Goal: Feedback & Contribution: Leave review/rating

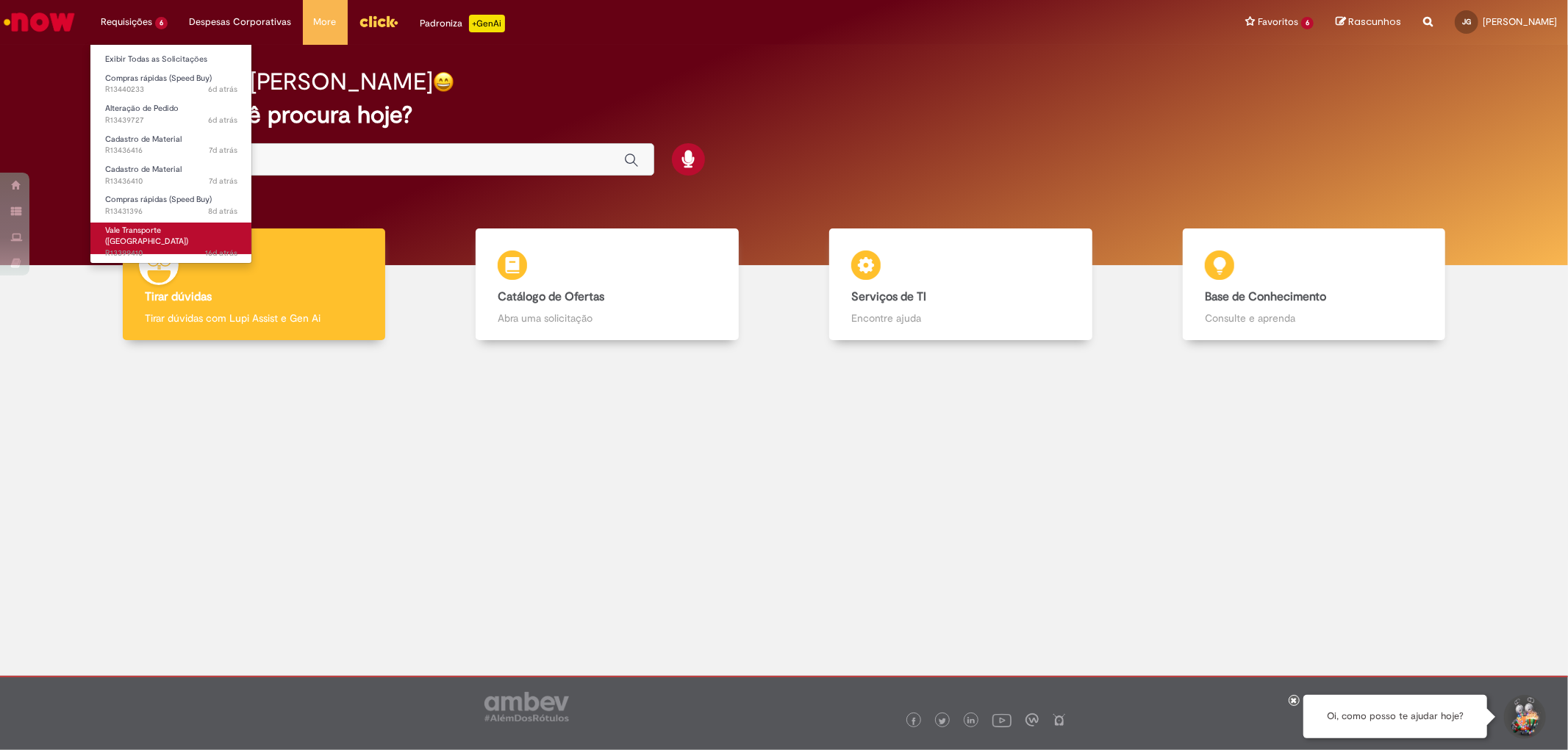
click at [154, 228] on span "Vale Transporte ([GEOGRAPHIC_DATA])" at bounding box center [146, 236] width 83 height 23
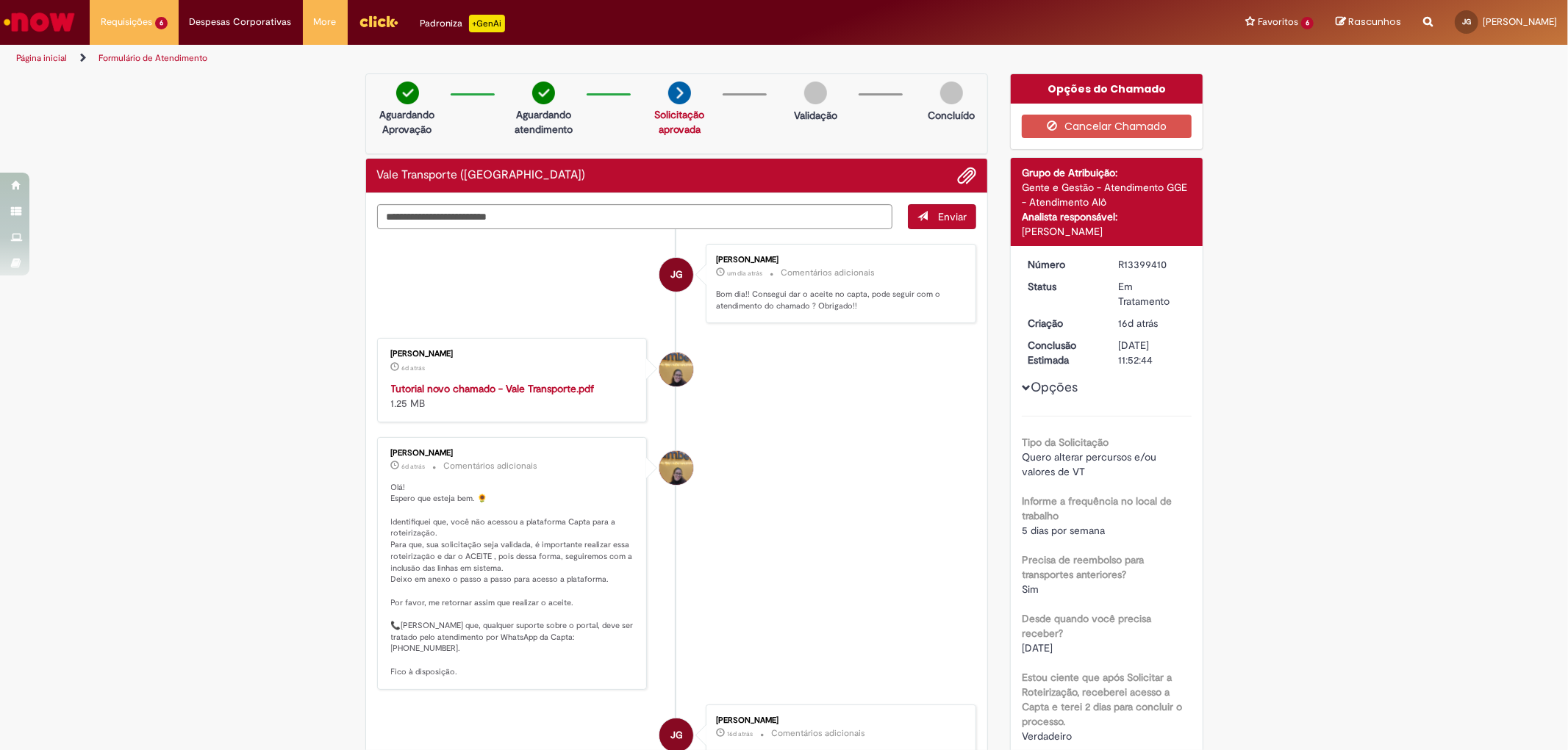
click at [681, 119] on link "Solicitação aprovada" at bounding box center [679, 121] width 50 height 28
click at [676, 129] on link "Solicitação aprovada" at bounding box center [679, 121] width 50 height 28
click at [609, 141] on div "Aguardando Aprovação Aguardando atendimento Solicitação aprovada Solicitação ap…" at bounding box center [677, 114] width 623 height 80
click at [673, 118] on link "Solicitação aprovada" at bounding box center [679, 121] width 50 height 28
click at [671, 99] on img at bounding box center [680, 93] width 23 height 23
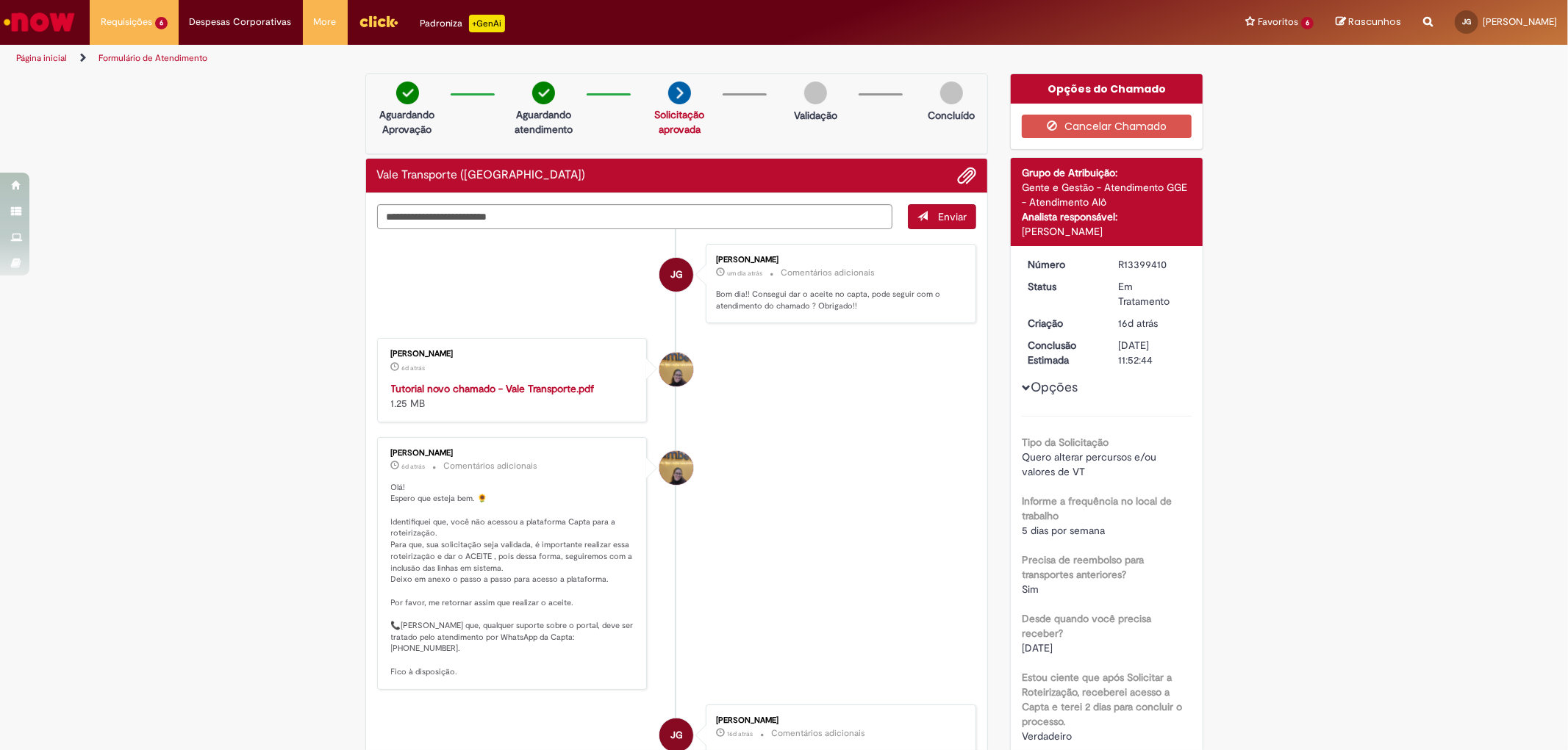
click at [670, 91] on img at bounding box center [680, 93] width 23 height 23
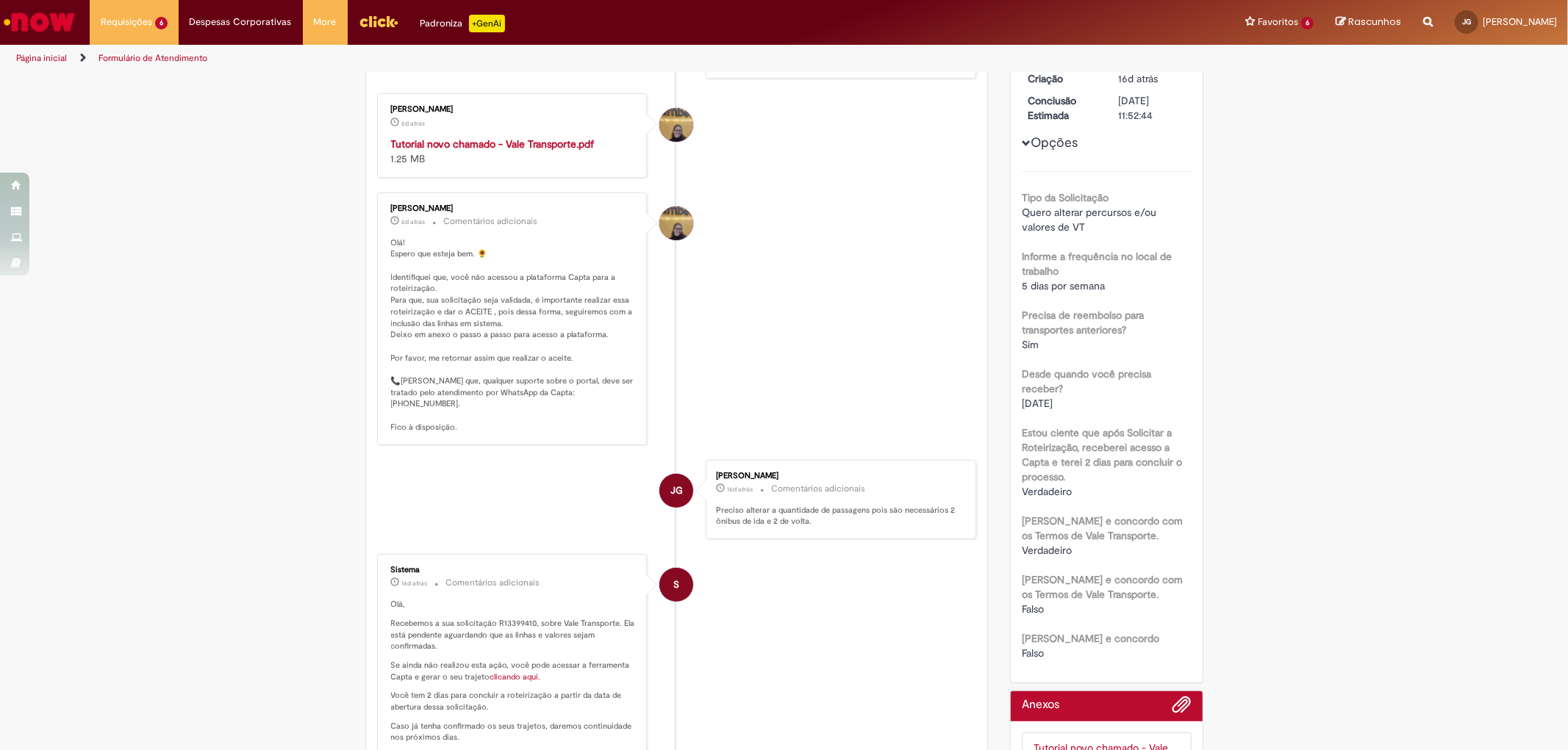
scroll to position [408, 0]
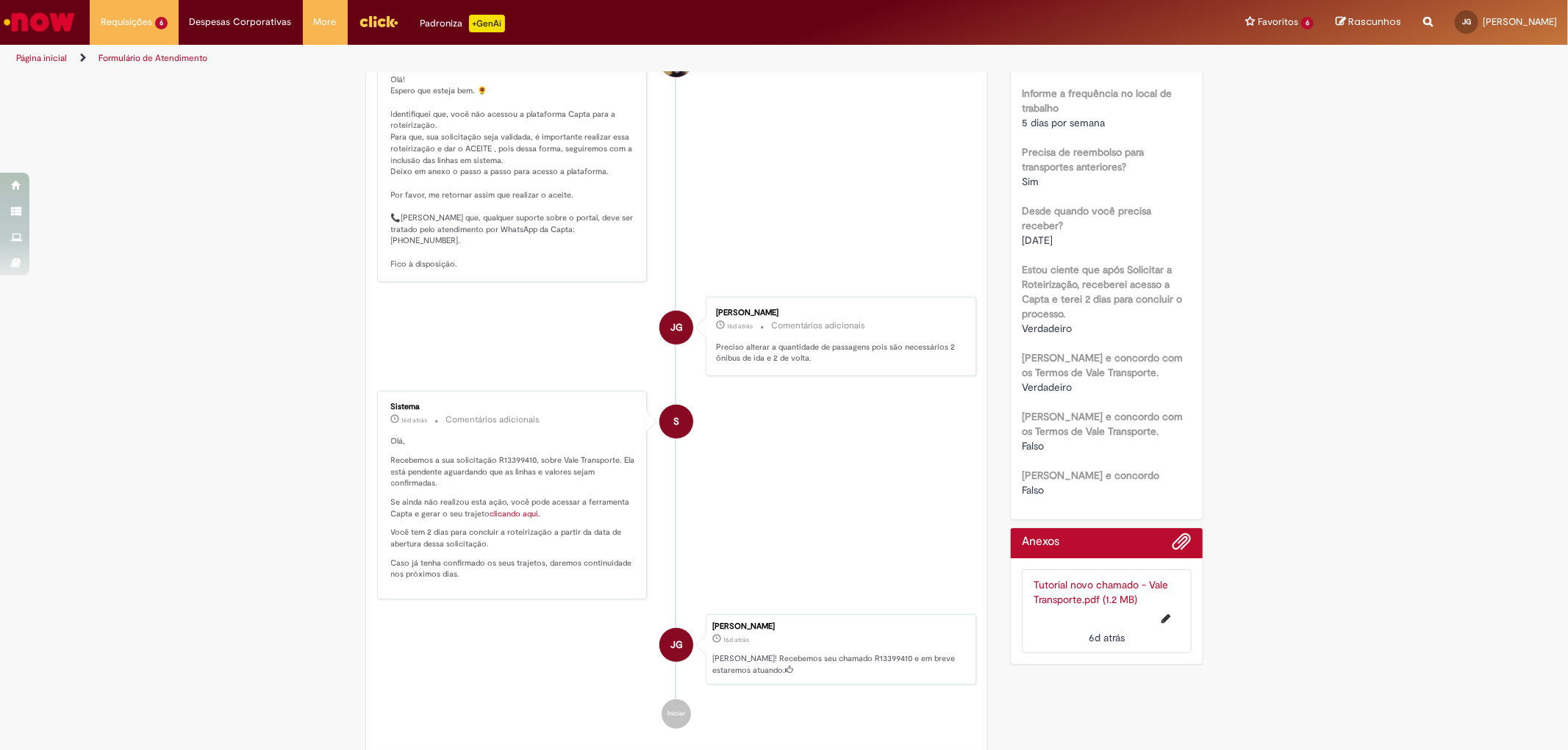
click at [522, 508] on link "clicando aqui." at bounding box center [515, 514] width 51 height 11
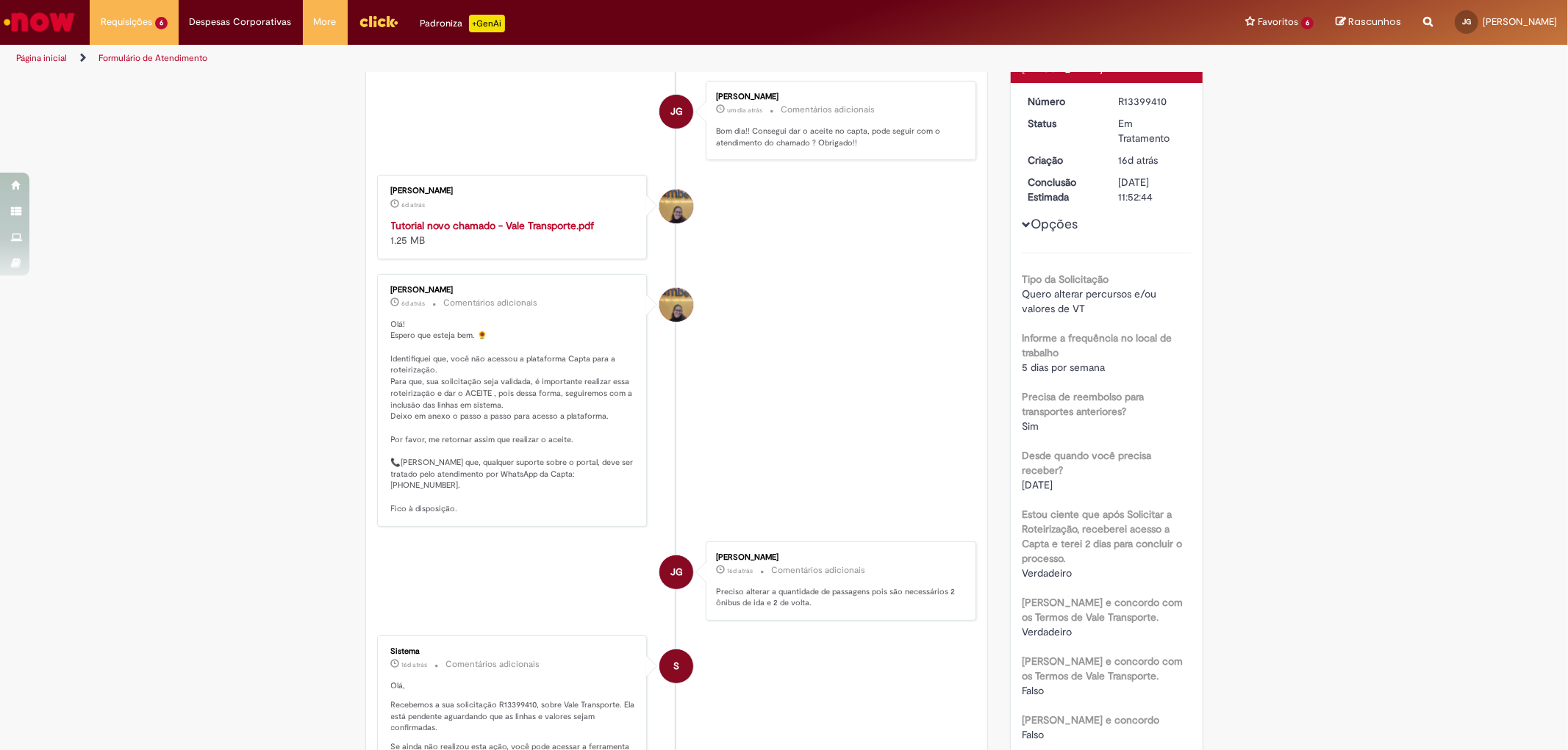
scroll to position [0, 0]
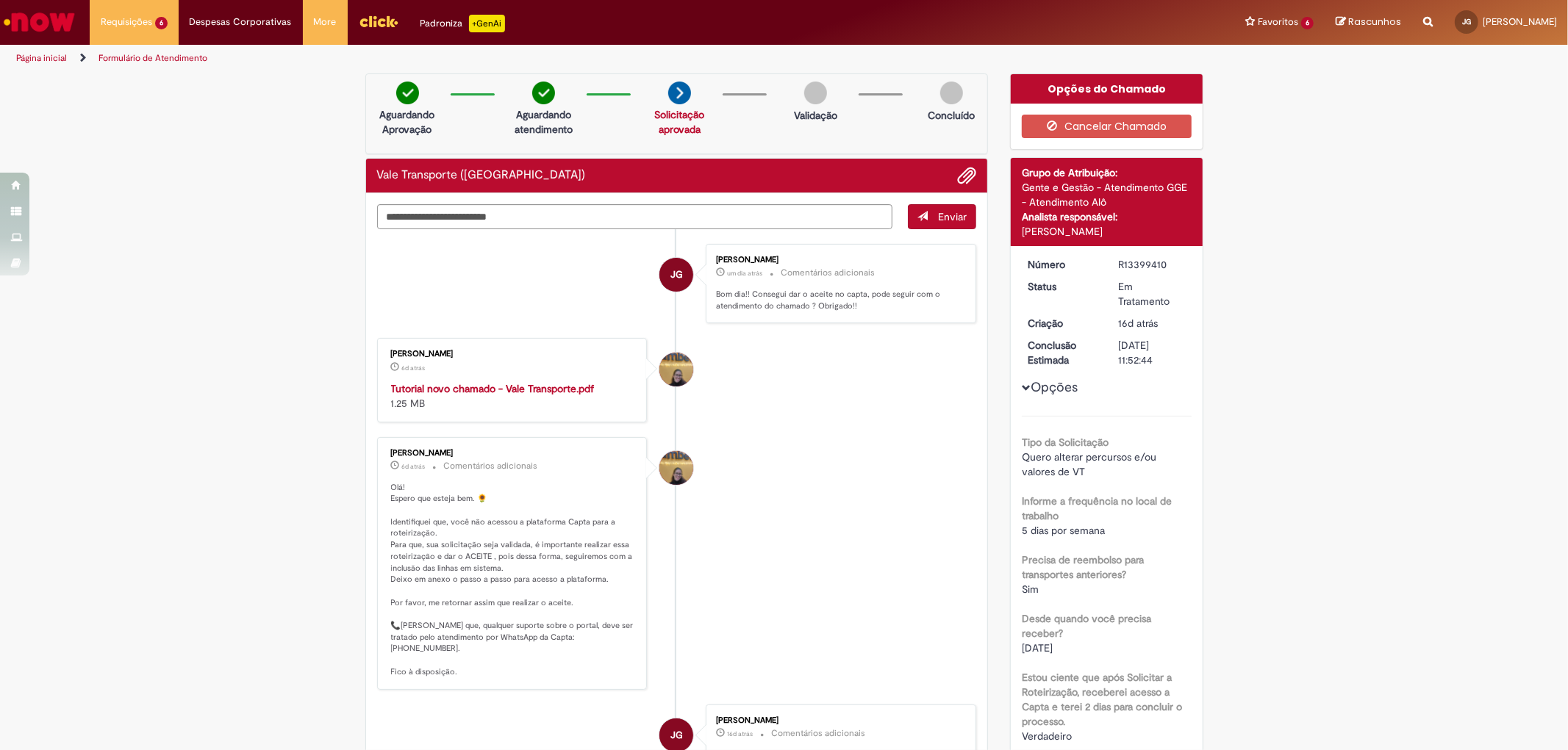
click at [685, 119] on link "Solicitação aprovada" at bounding box center [679, 121] width 50 height 28
click at [1310, 590] on div "Verificar Código de Barras Aguardando Aprovação Aguardando atendimento Solicita…" at bounding box center [784, 629] width 1568 height 1112
click at [526, 387] on strong "Tutorial novo chamado - Vale Transporte.pdf" at bounding box center [492, 388] width 204 height 13
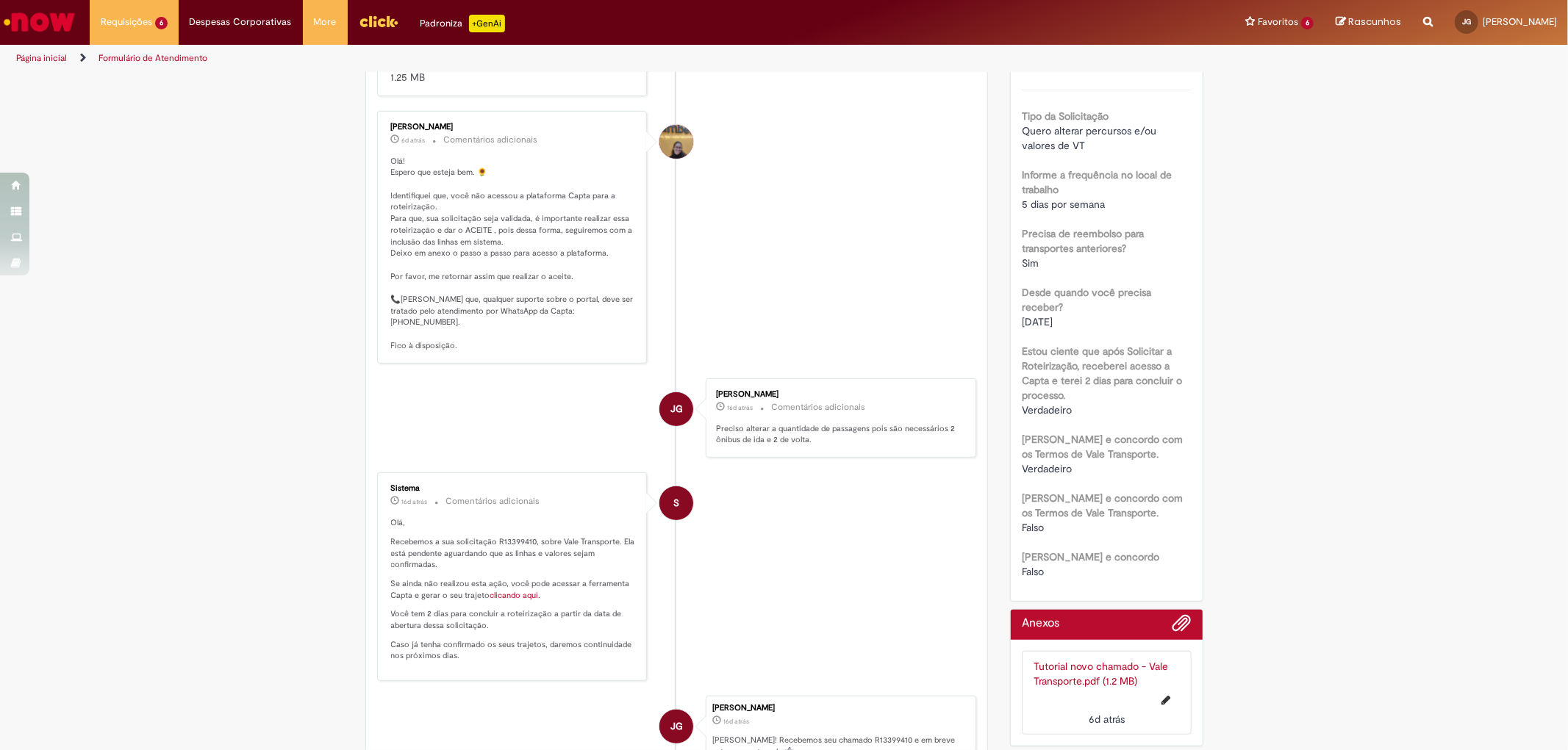
click at [510, 590] on link "clicando aqui." at bounding box center [515, 596] width 51 height 11
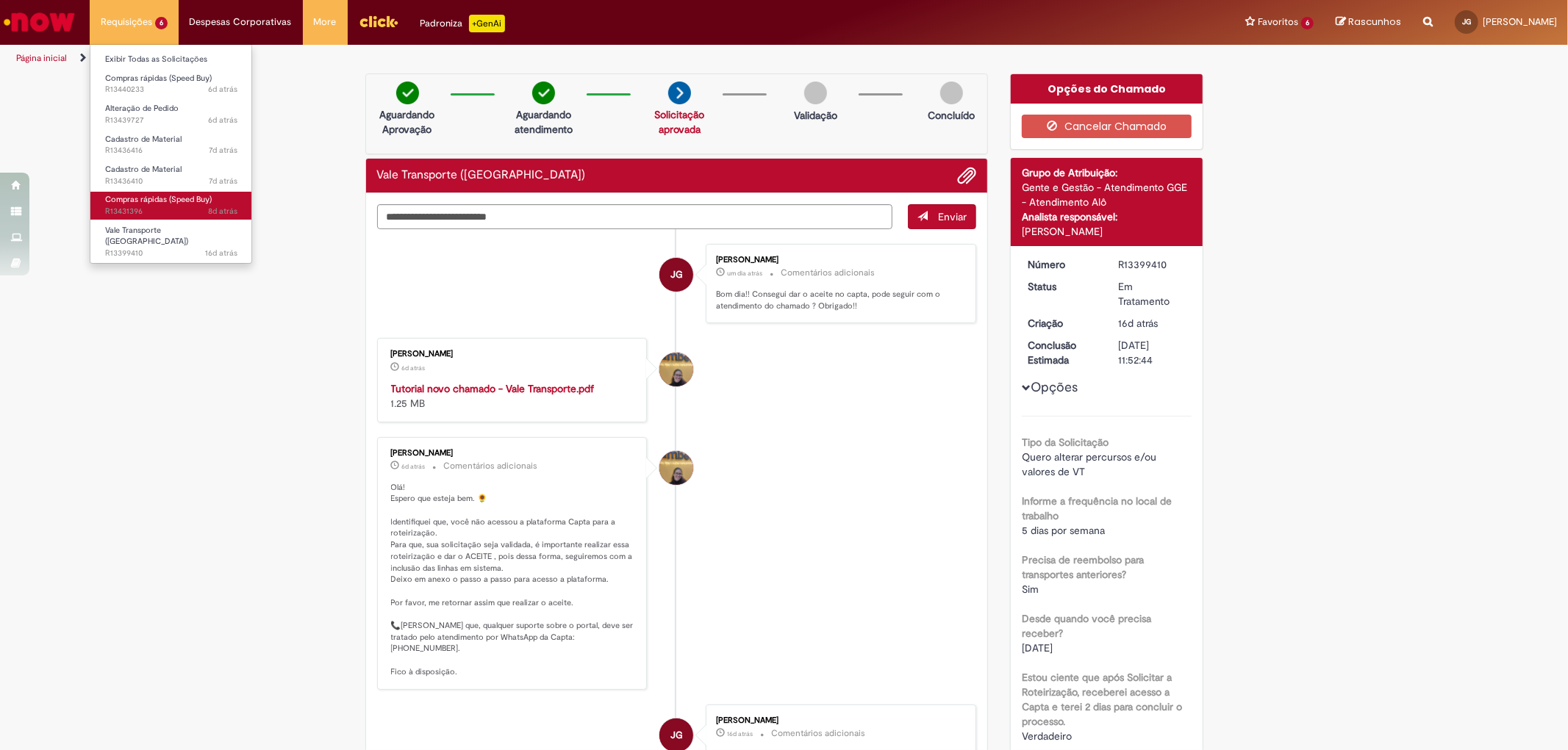
click at [149, 208] on span "8d atrás 8 dias atrás R13431396" at bounding box center [171, 211] width 132 height 11
click at [189, 201] on span "Compras rápidas (Speed Buy)" at bounding box center [158, 200] width 106 height 11
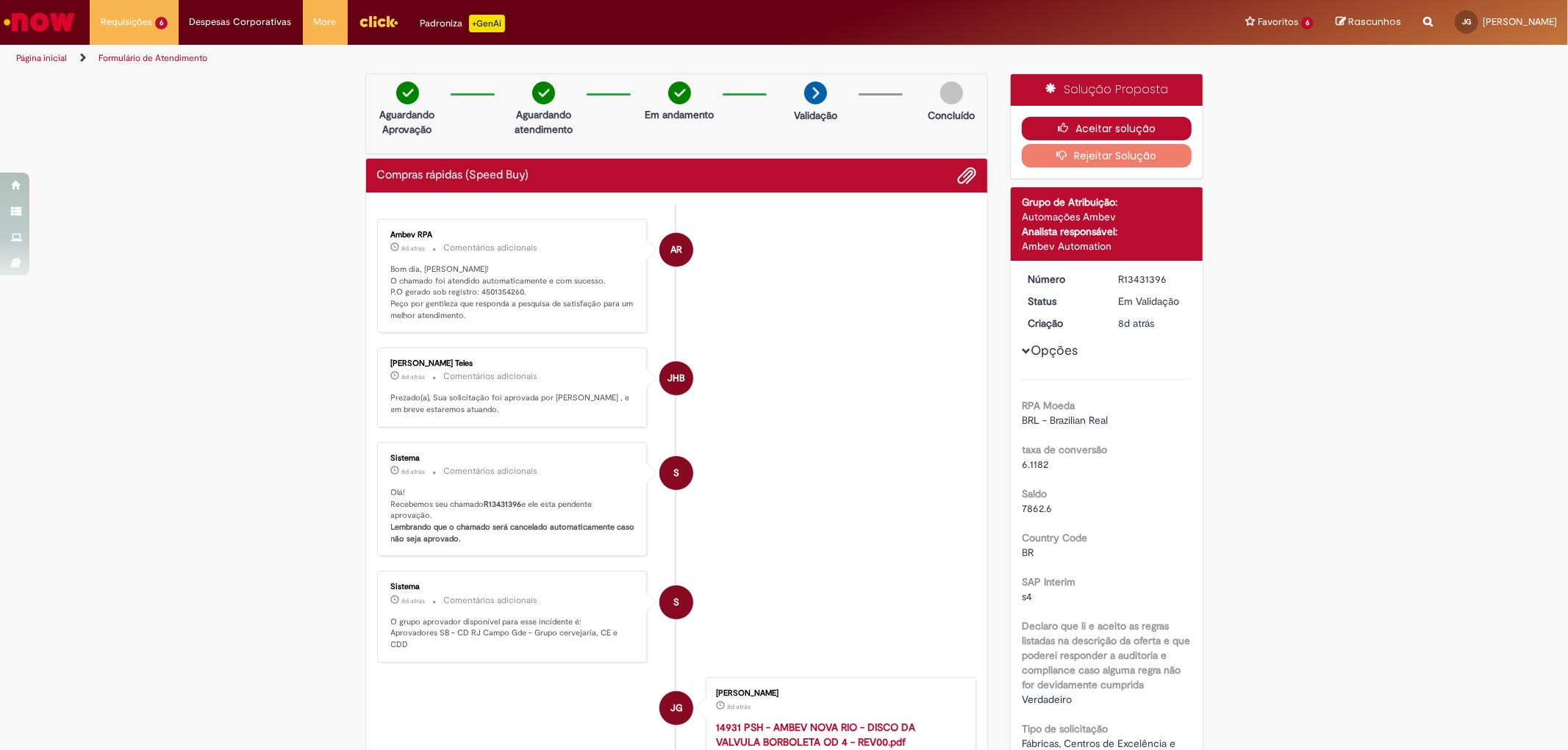
click at [1073, 132] on button "Aceitar solução" at bounding box center [1106, 128] width 169 height 24
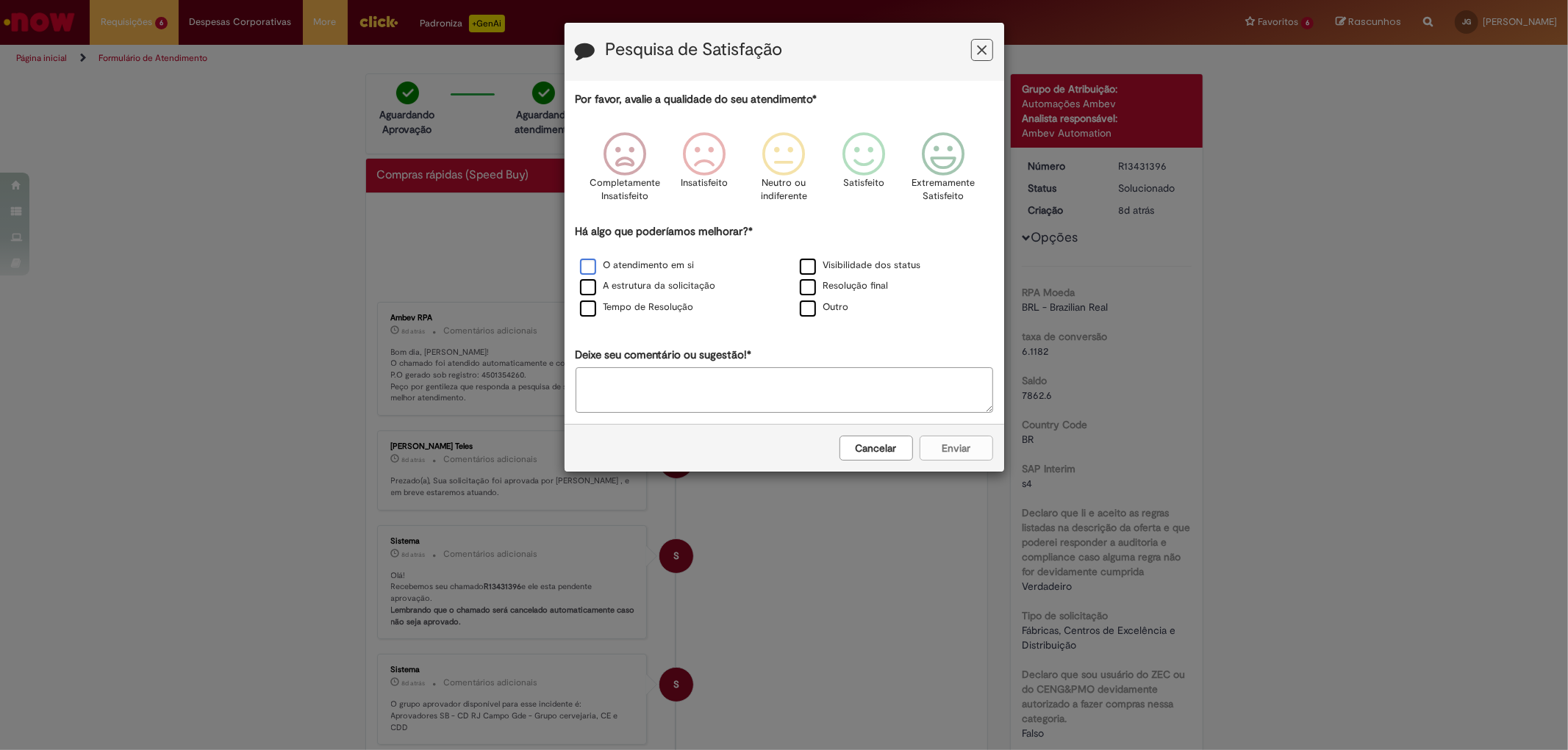
click at [594, 269] on label "O atendimento em si" at bounding box center [638, 265] width 115 height 14
click at [591, 283] on label "A estrutura da solicitação" at bounding box center [648, 286] width 136 height 14
click at [593, 311] on label "Tempo de Resolução" at bounding box center [637, 307] width 114 height 14
click at [807, 276] on div "Visibilidade dos status" at bounding box center [894, 266] width 220 height 21
drag, startPoint x: 807, startPoint y: 290, endPoint x: 806, endPoint y: 310, distance: 20.0
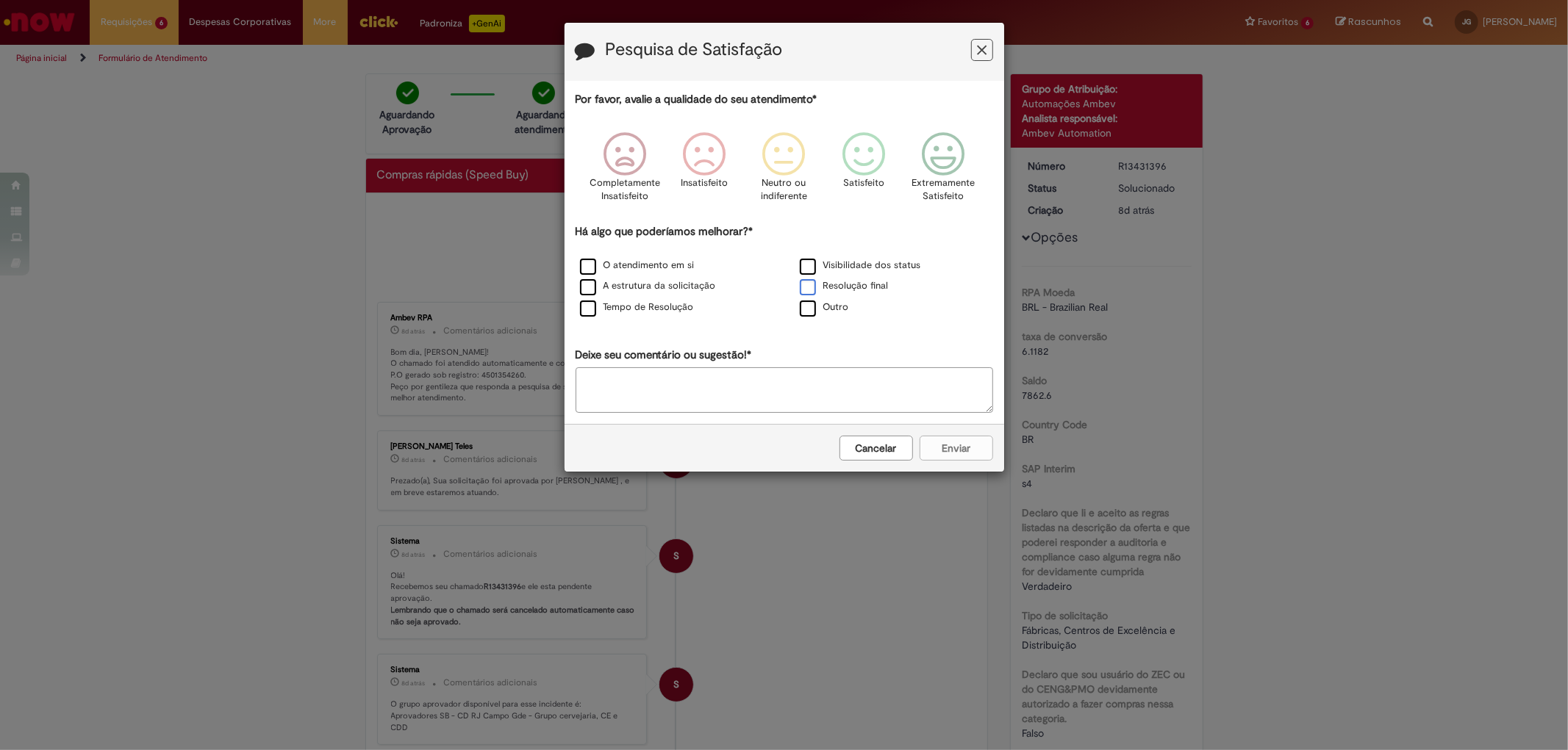
click at [807, 290] on label "Resolução final" at bounding box center [843, 286] width 89 height 14
click at [806, 312] on label "Outro" at bounding box center [823, 307] width 49 height 14
click at [810, 260] on label "Visibilidade dos status" at bounding box center [860, 265] width 122 height 14
click at [827, 399] on textarea "Deixe seu comentário ou sugestão!*" at bounding box center [784, 390] width 417 height 46
click at [964, 121] on div "Extremamente Satisfeito" at bounding box center [943, 171] width 84 height 100
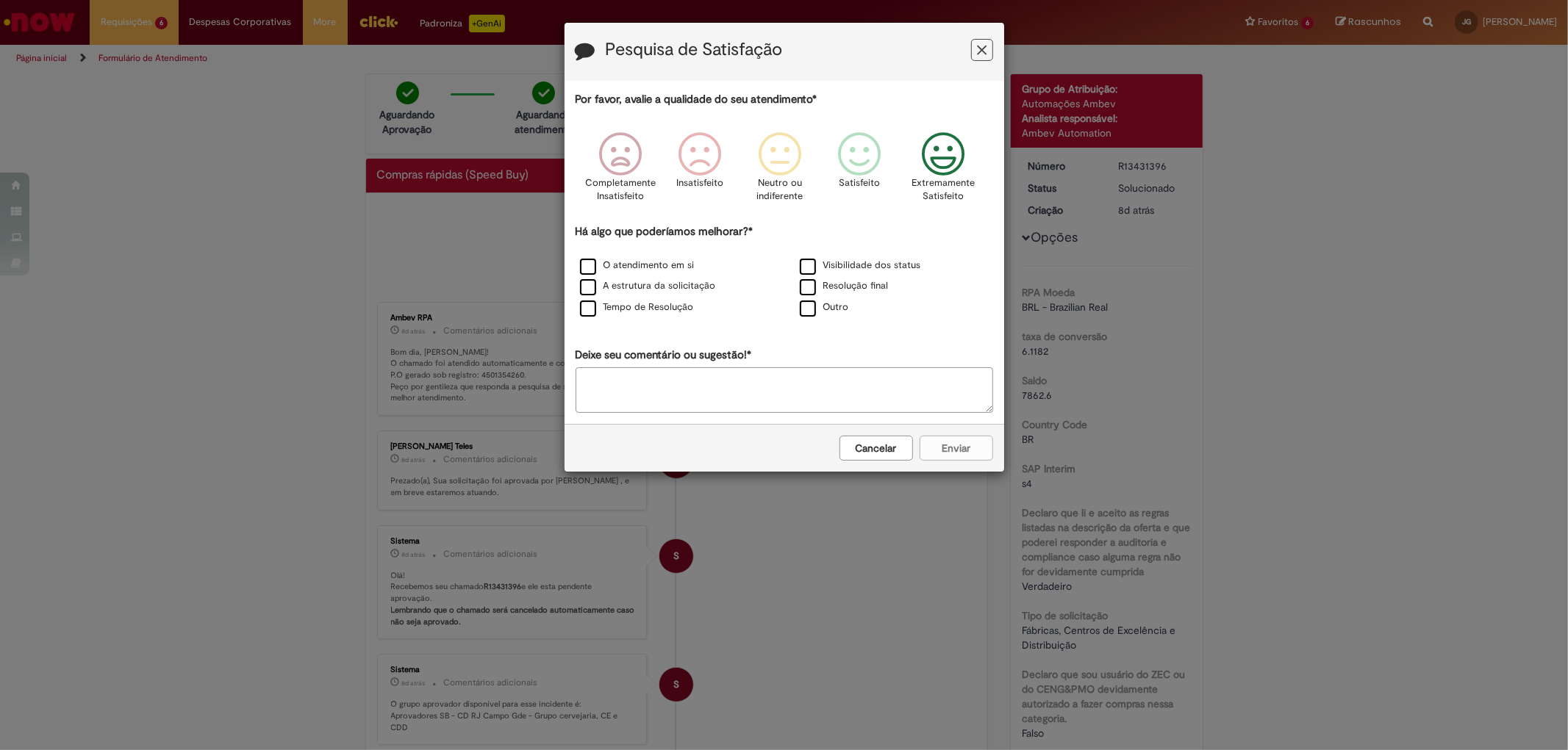
click at [944, 135] on icon "Feedback" at bounding box center [943, 154] width 56 height 44
click at [791, 399] on textarea "Deixe seu comentário ou sugestão!*" at bounding box center [784, 390] width 417 height 46
click at [806, 315] on label "Outro" at bounding box center [823, 307] width 49 height 14
click at [971, 457] on button "Enviar" at bounding box center [956, 448] width 74 height 25
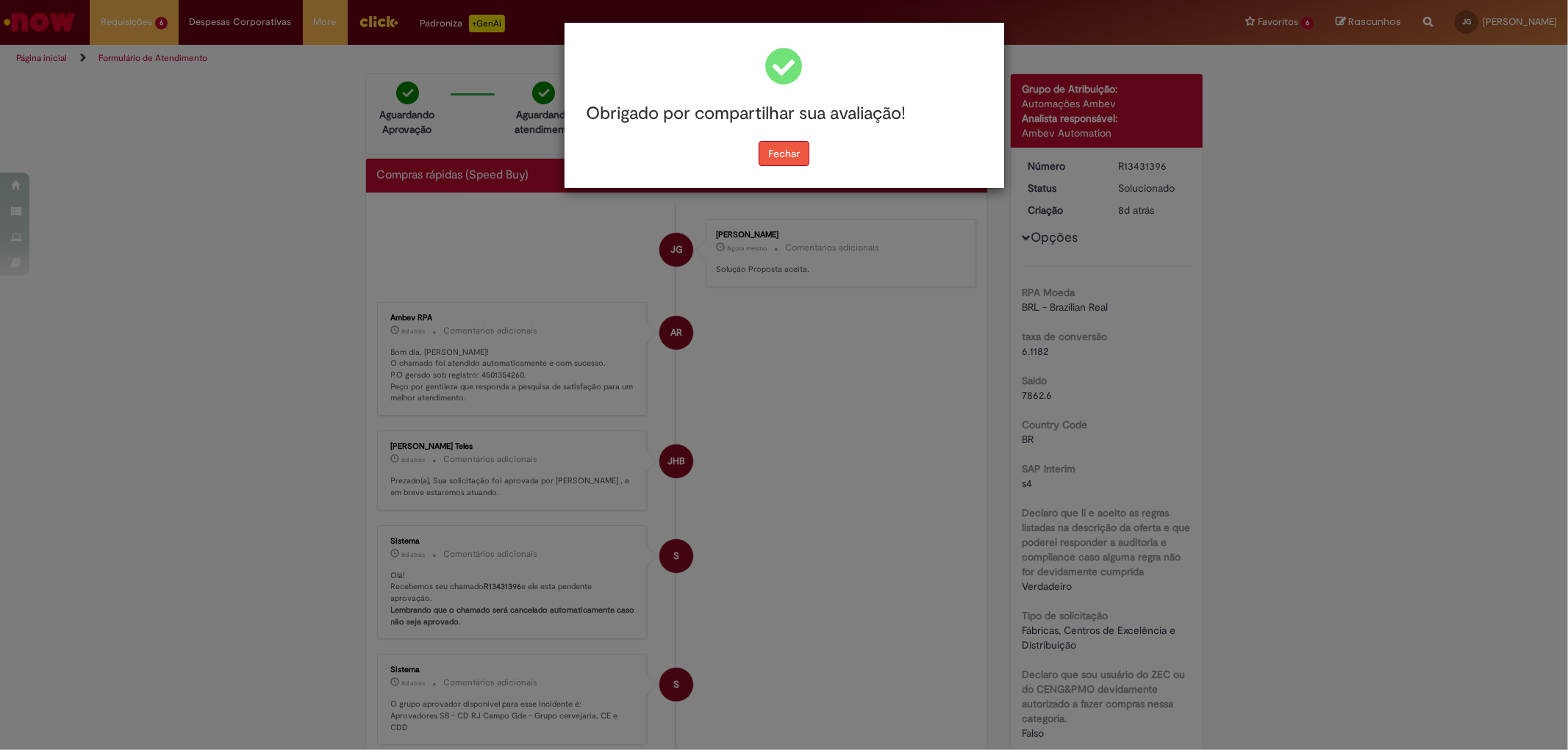
click at [799, 160] on button "Fechar" at bounding box center [783, 153] width 51 height 25
